Goal: Task Accomplishment & Management: Use online tool/utility

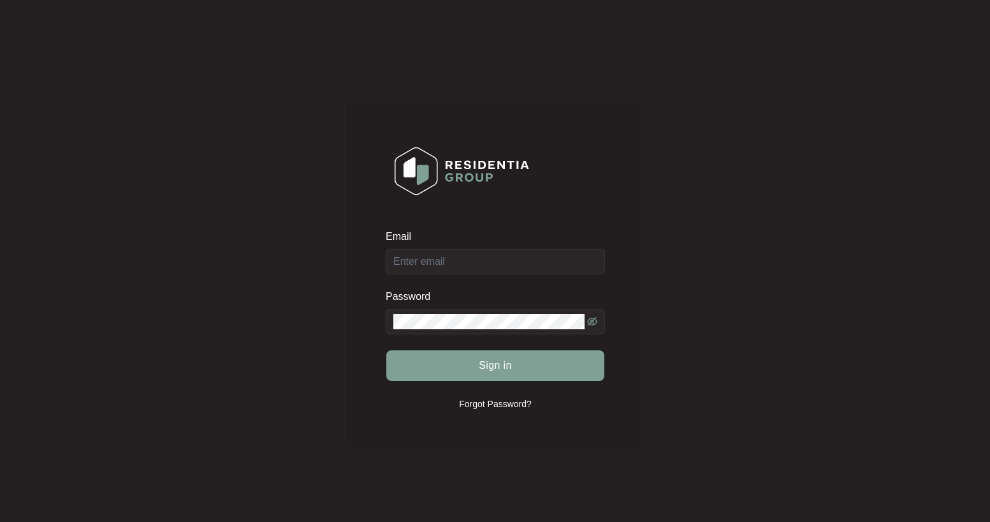
click at [386, 249] on div at bounding box center [386, 249] width 0 height 0
type input "[EMAIL_ADDRESS][DOMAIN_NAME]"
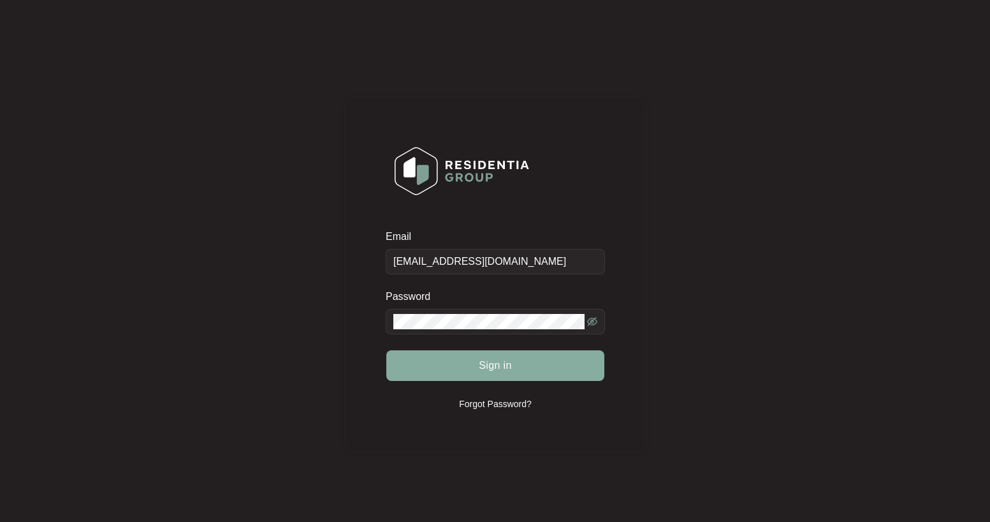
click at [483, 370] on span "Sign in" at bounding box center [495, 365] width 33 height 15
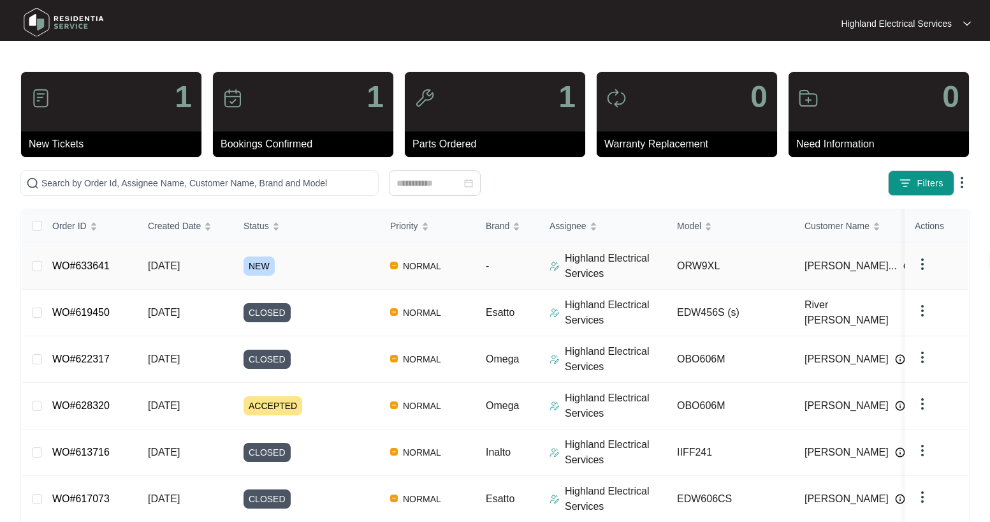
click at [101, 268] on link "WO#633641" at bounding box center [80, 265] width 57 height 11
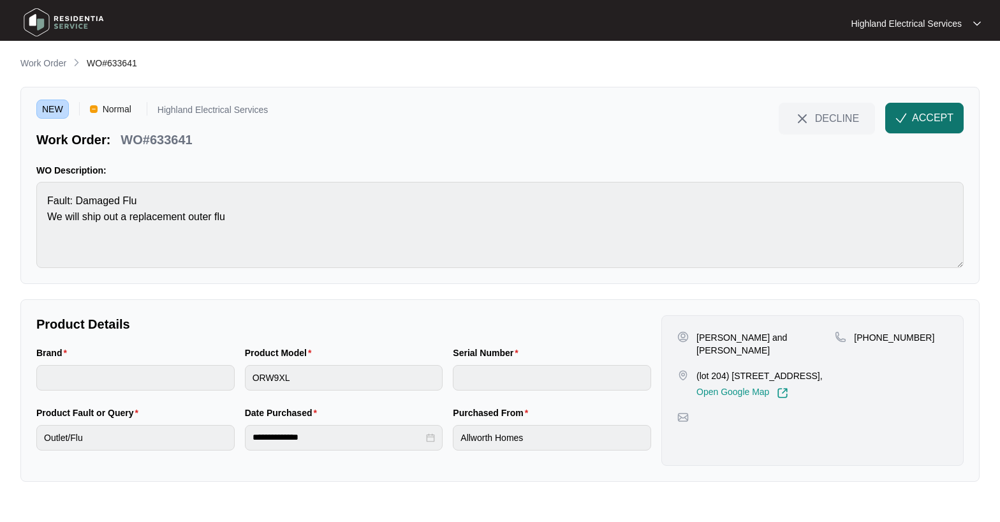
click at [941, 122] on span "ACCEPT" at bounding box center [932, 117] width 41 height 15
